Goal: Book appointment/travel/reservation

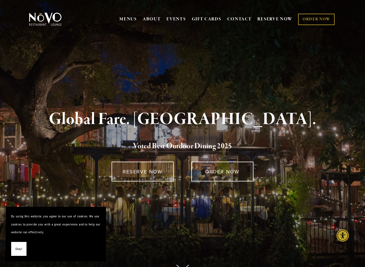
scroll to position [1, 0]
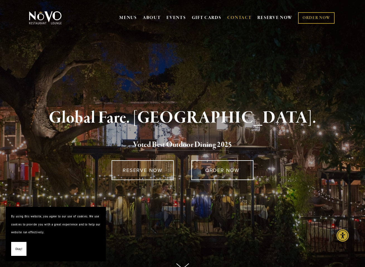
click at [236, 17] on link "CONTACT" at bounding box center [239, 18] width 25 height 11
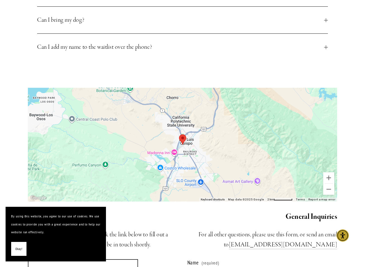
scroll to position [326, 0]
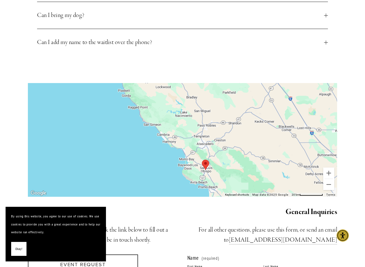
click at [172, 215] on div "Event Inquiries For all parties of 20 or more, click the link below to fill out…" at bounding box center [103, 225] width 150 height 39
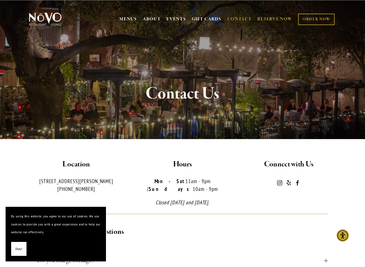
scroll to position [0, 0]
click at [271, 18] on link "RESERVE NOW" at bounding box center [274, 19] width 35 height 11
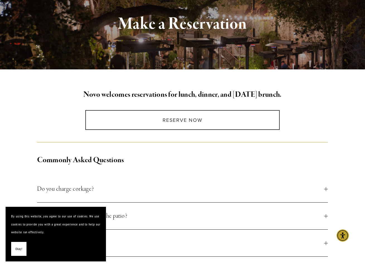
scroll to position [89, 0]
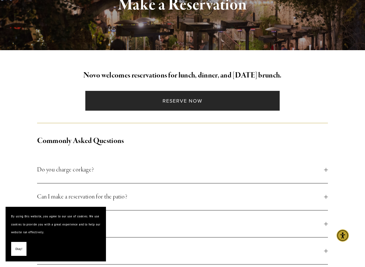
click at [155, 99] on link "Reserve Now" at bounding box center [182, 101] width 194 height 20
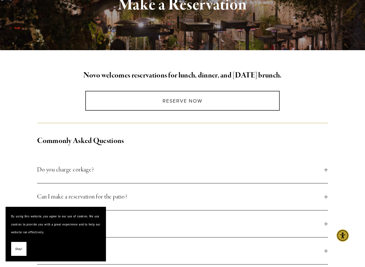
click at [60, 169] on span "Do you charge corkage?" at bounding box center [180, 170] width 286 height 10
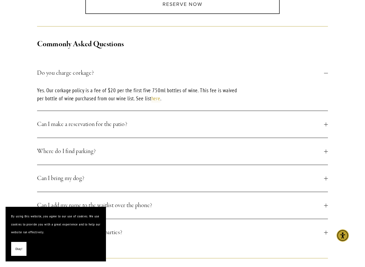
scroll to position [190, 0]
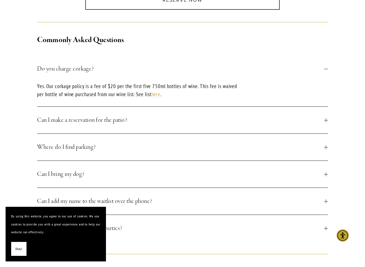
click at [118, 123] on span "Can I make a reservation for the patio?" at bounding box center [180, 120] width 286 height 10
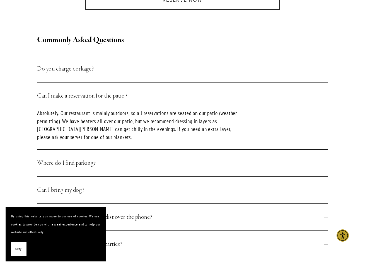
click at [49, 162] on span "Where do I find parking?" at bounding box center [180, 163] width 286 height 10
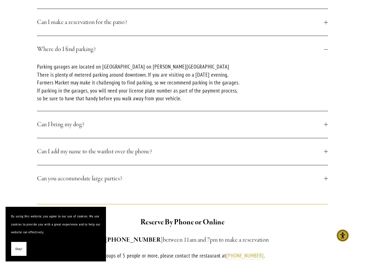
scroll to position [290, 0]
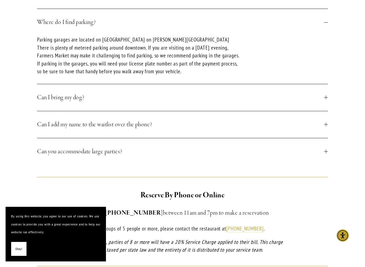
click at [109, 100] on span "Can I bring my dog?" at bounding box center [180, 97] width 286 height 10
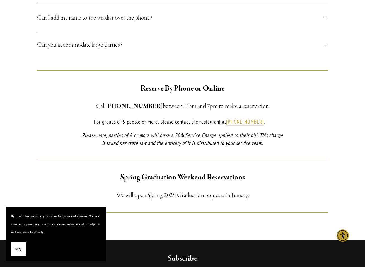
scroll to position [367, 0]
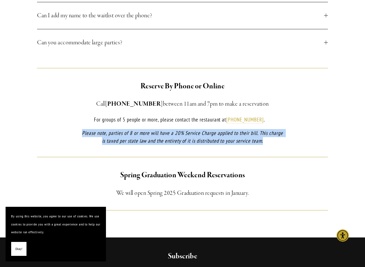
drag, startPoint x: 80, startPoint y: 133, endPoint x: 242, endPoint y: 146, distance: 162.7
click at [249, 148] on div "Reserve By Phone or Online Call [PHONE_NUMBER] between 11am and 7pm to make a r…" at bounding box center [182, 113] width 212 height 74
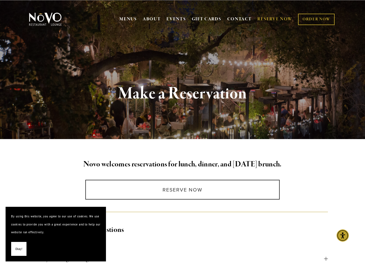
scroll to position [0, 0]
